Goal: Task Accomplishment & Management: Use online tool/utility

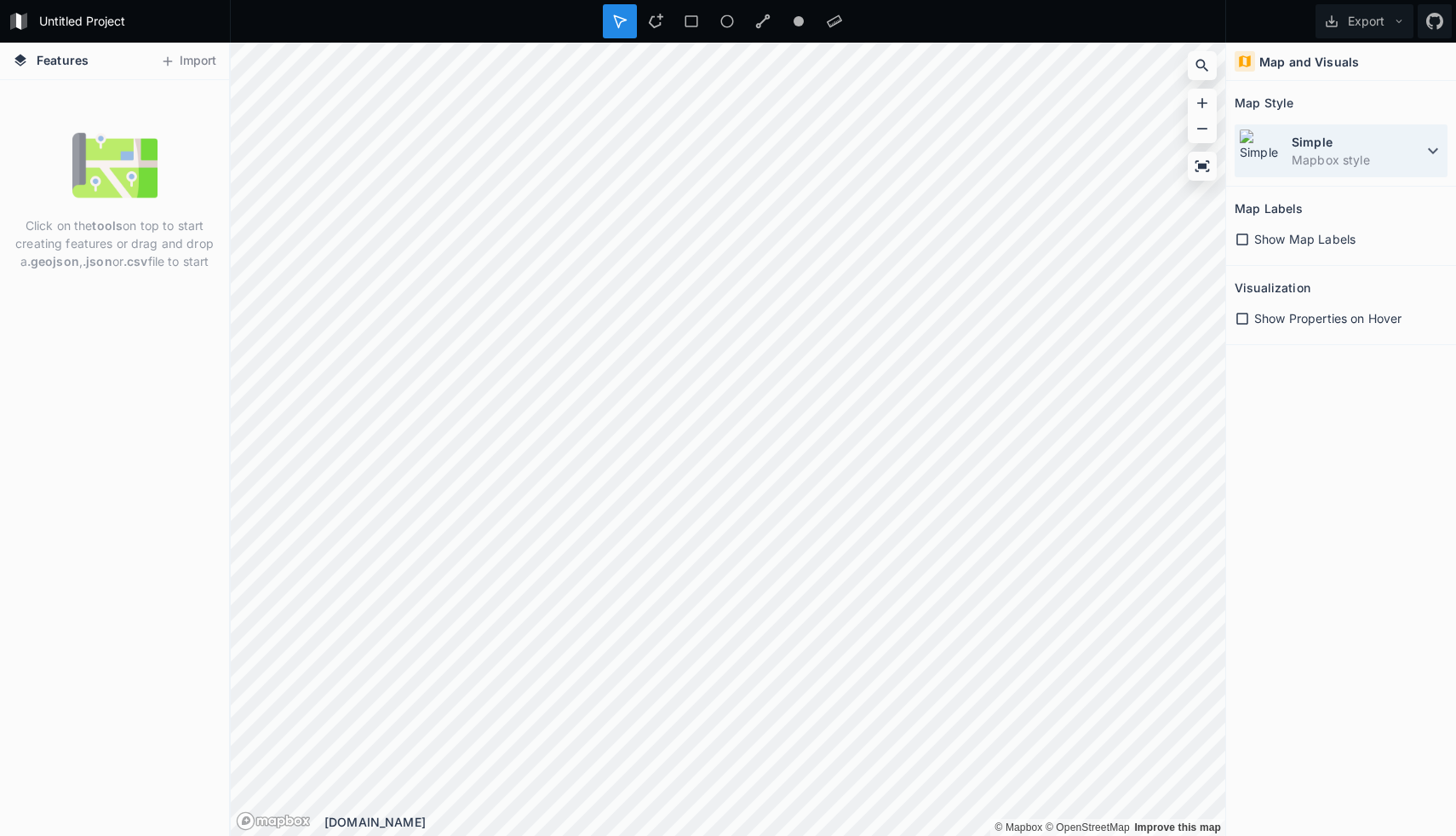
click at [1421, 156] on dd "Mapbox style" at bounding box center [1357, 159] width 131 height 18
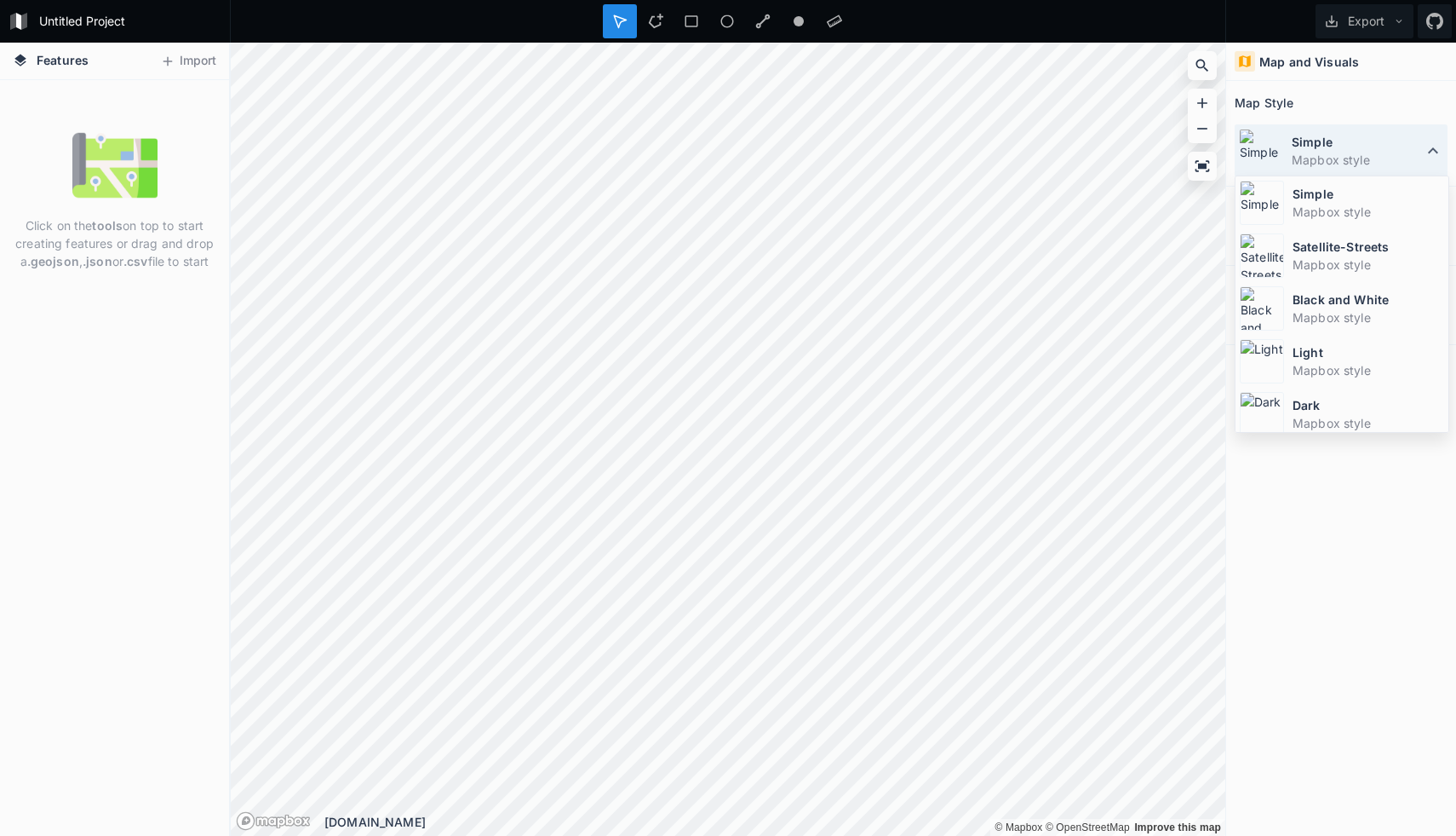
click at [1425, 151] on icon at bounding box center [1432, 150] width 21 height 21
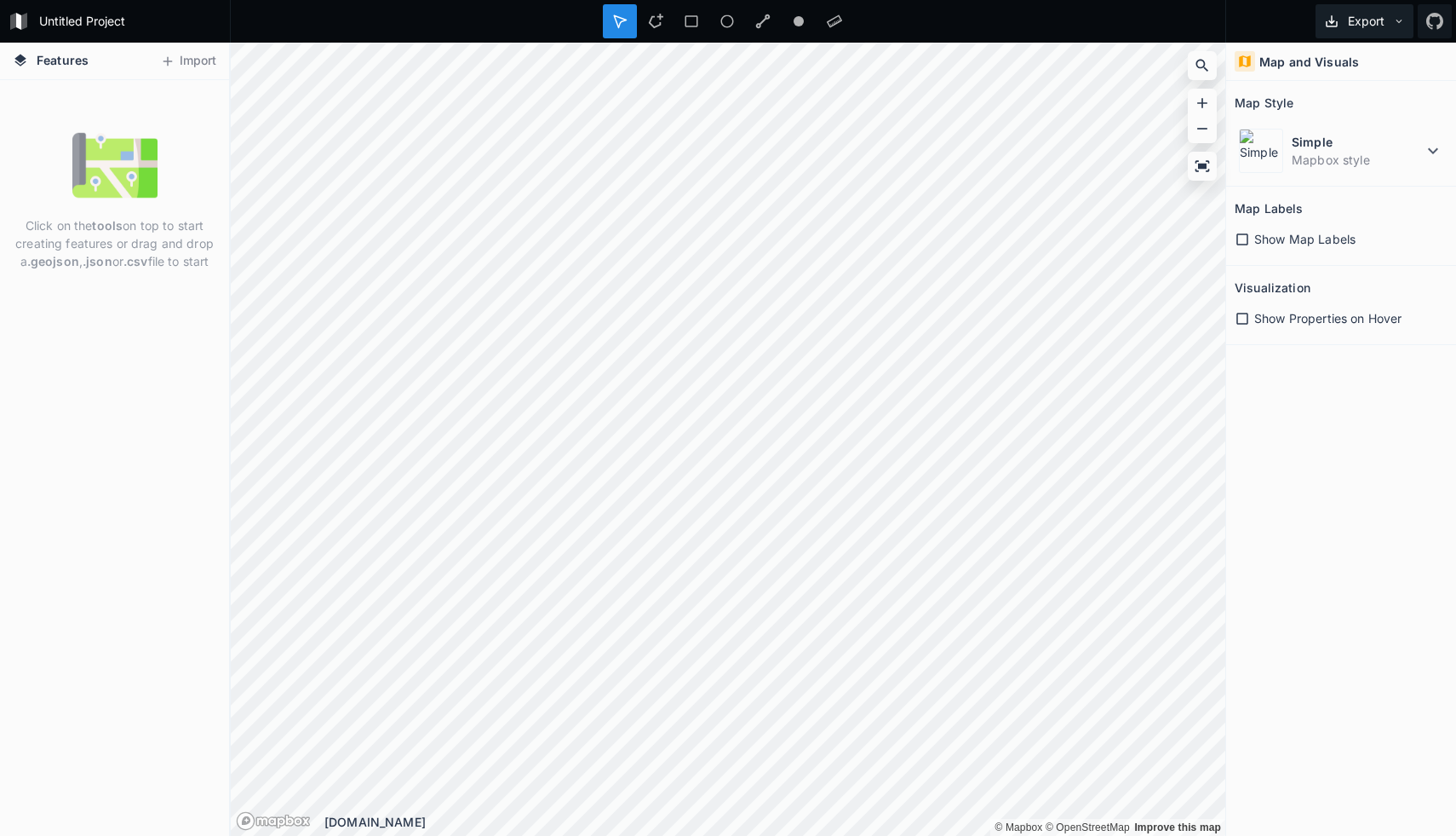
click at [1355, 30] on button "Export" at bounding box center [1365, 21] width 98 height 34
click at [1344, 67] on div "Export Image" at bounding box center [1361, 63] width 170 height 35
click at [1362, 21] on button "Export" at bounding box center [1365, 21] width 98 height 34
click at [1370, 100] on div "Export as .geojson" at bounding box center [1361, 97] width 170 height 35
click at [84, 28] on form "Untitled Project" at bounding box center [130, 22] width 193 height 26
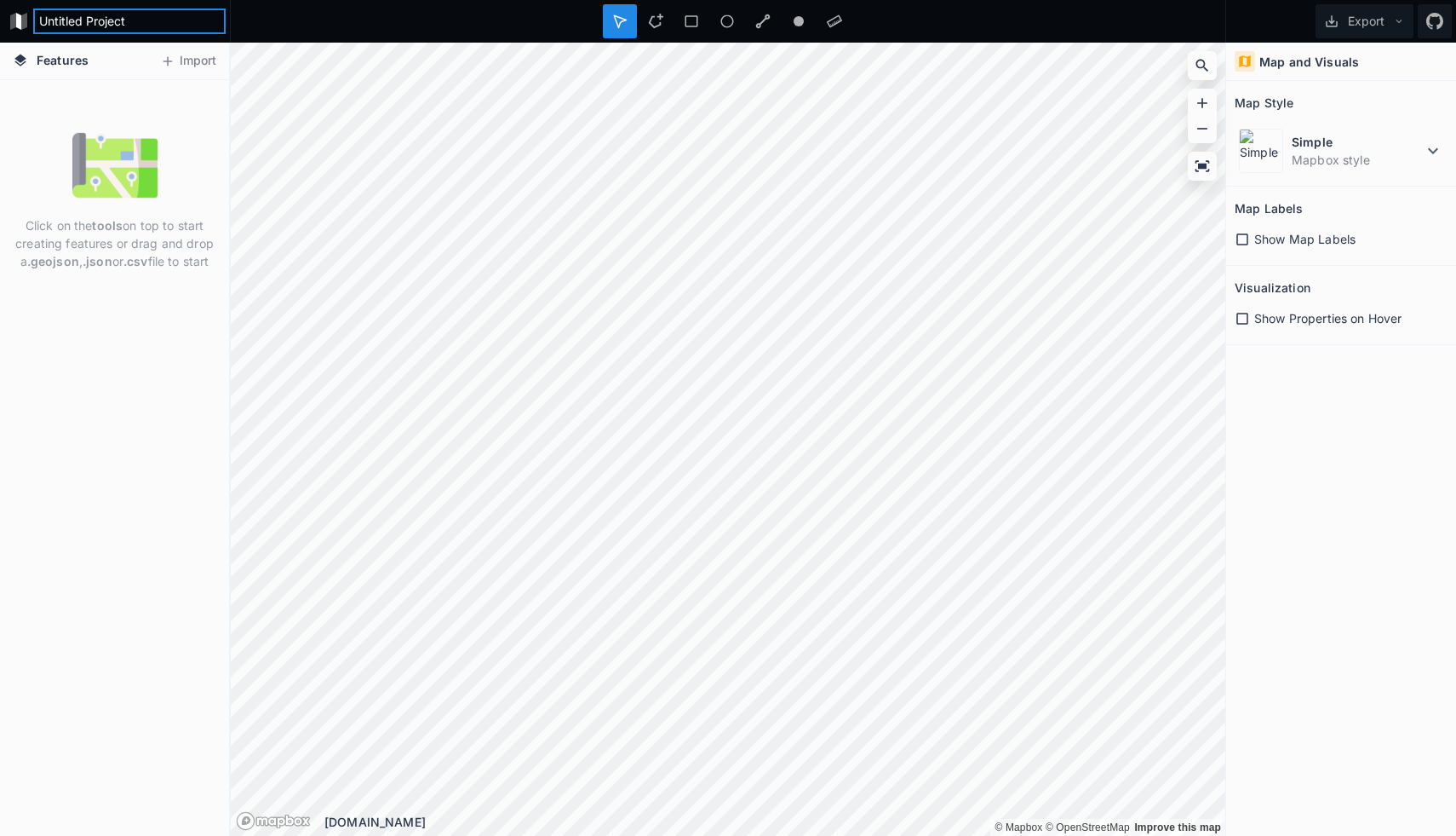
click at [165, 28] on input "Untitled Project" at bounding box center [130, 22] width 193 height 26
click at [287, 14] on div at bounding box center [728, 21] width 996 height 42
click at [1432, 26] on icon at bounding box center [1434, 21] width 17 height 17
click at [56, 60] on span "Features" at bounding box center [62, 60] width 52 height 18
click at [620, 23] on icon at bounding box center [620, 22] width 16 height 16
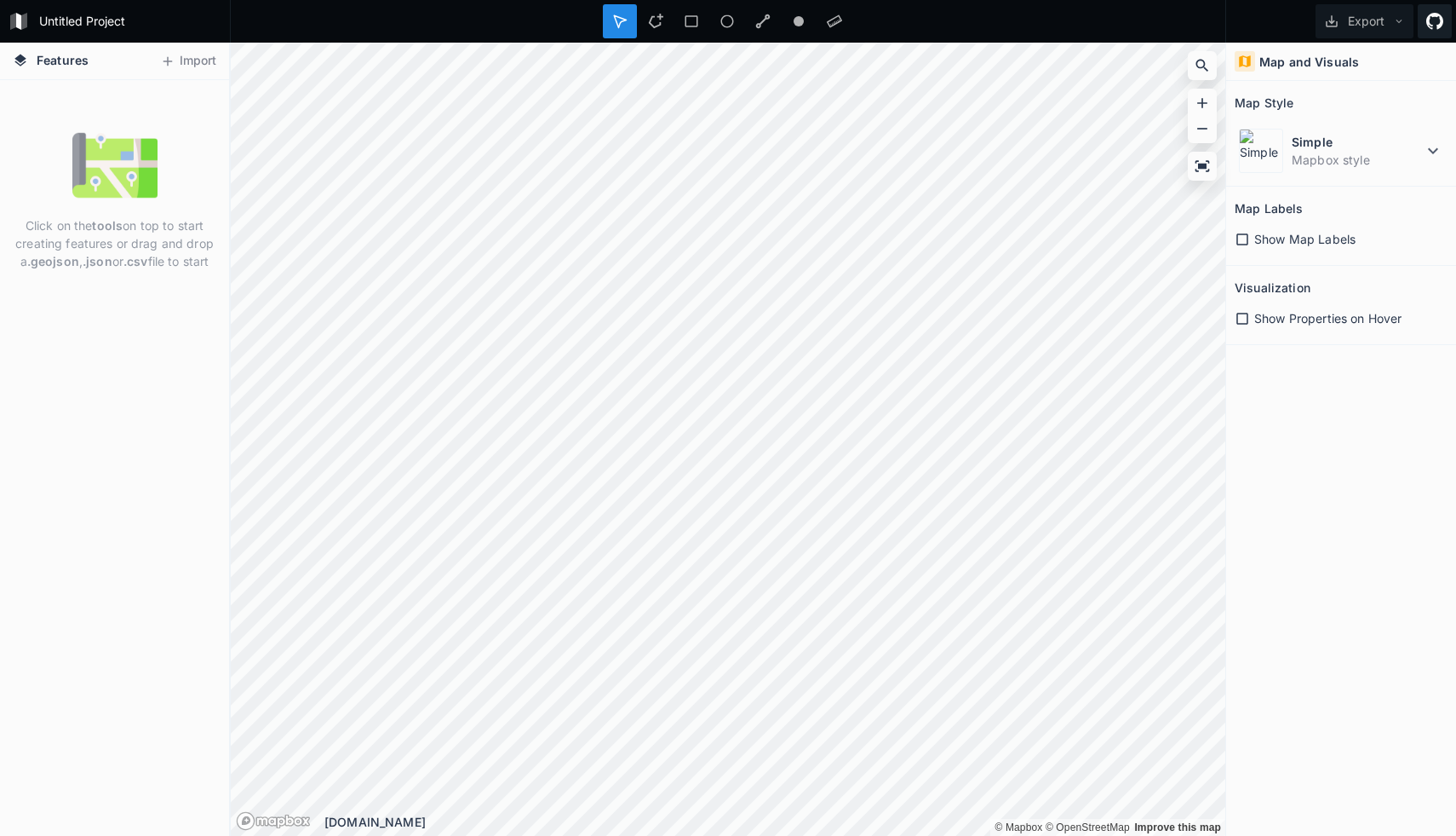
click at [1427, 16] on icon at bounding box center [1434, 21] width 17 height 17
click at [118, 16] on form "Untitled Project" at bounding box center [130, 22] width 193 height 26
click at [118, 16] on input "Untitled Project" at bounding box center [130, 22] width 193 height 26
type input "season 5"
click input "submit" at bounding box center [0, 0] width 0 height 0
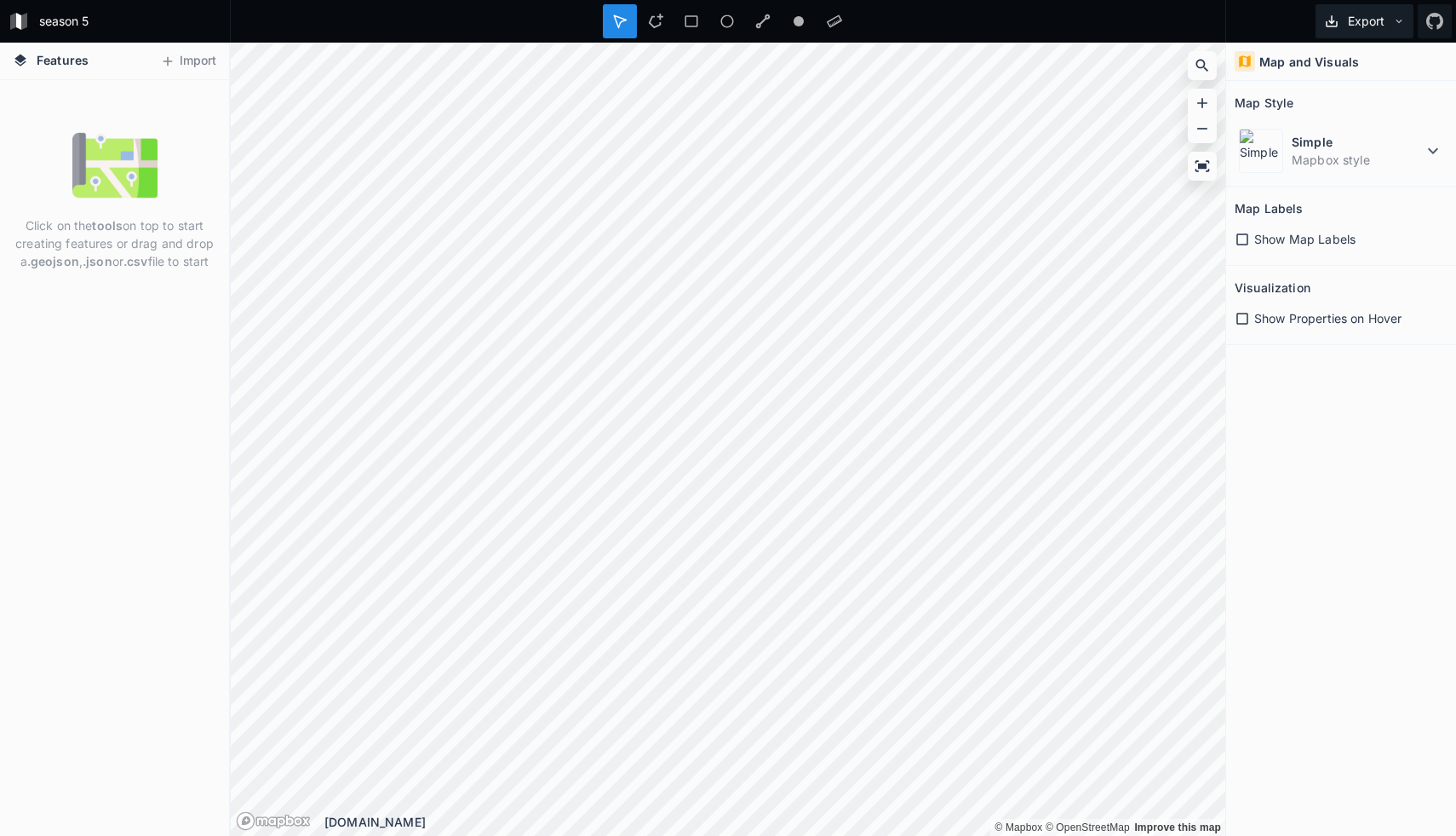
click at [1407, 23] on button "Export" at bounding box center [1365, 21] width 98 height 34
click at [1430, 29] on icon at bounding box center [1434, 21] width 17 height 17
